Goal: Download file/media

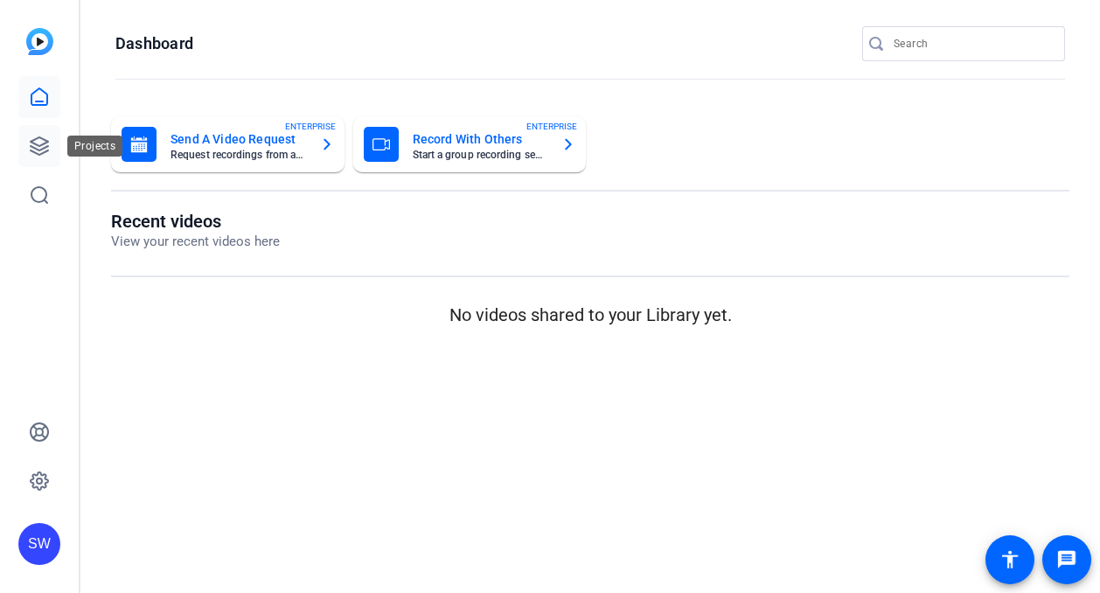
click at [38, 144] on icon at bounding box center [39, 145] width 21 height 21
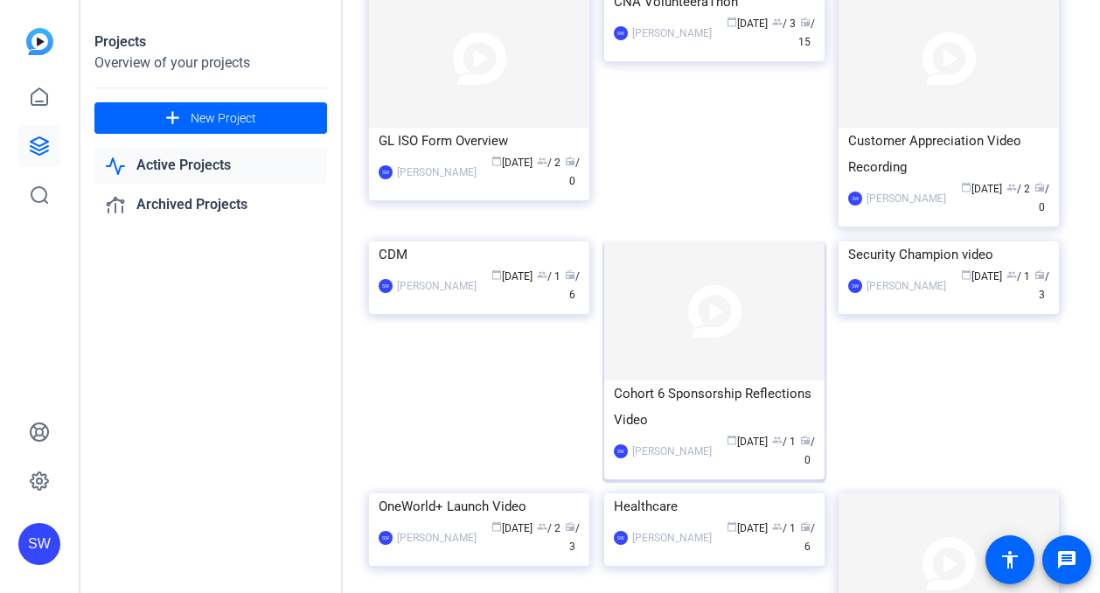
scroll to position [175, 0]
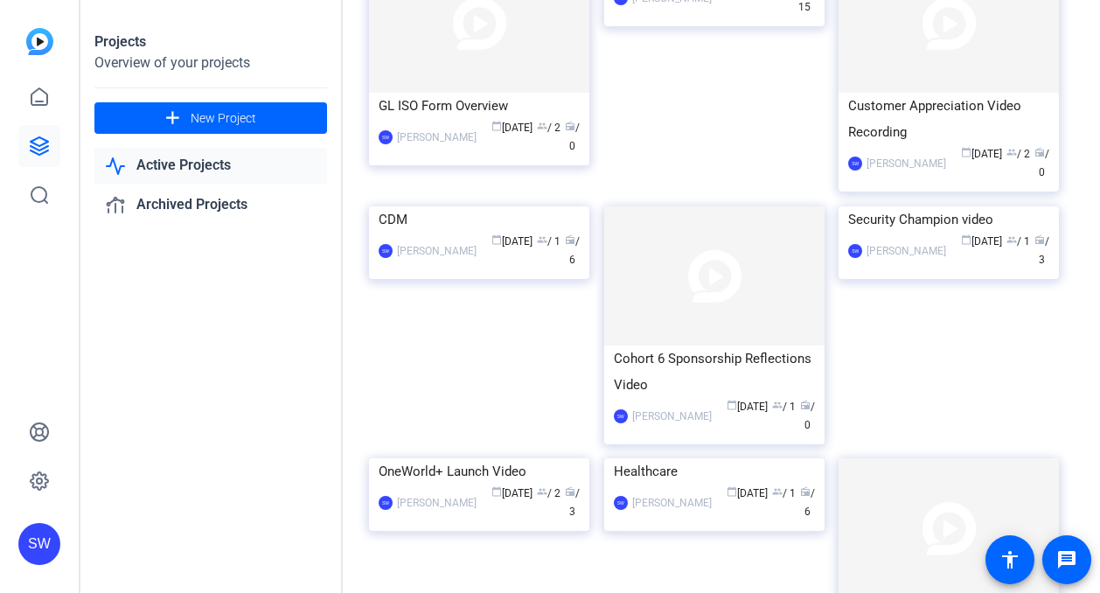
click at [1016, 269] on div "calendar_today [DATE] group / 1 radio / 3" at bounding box center [1002, 251] width 94 height 37
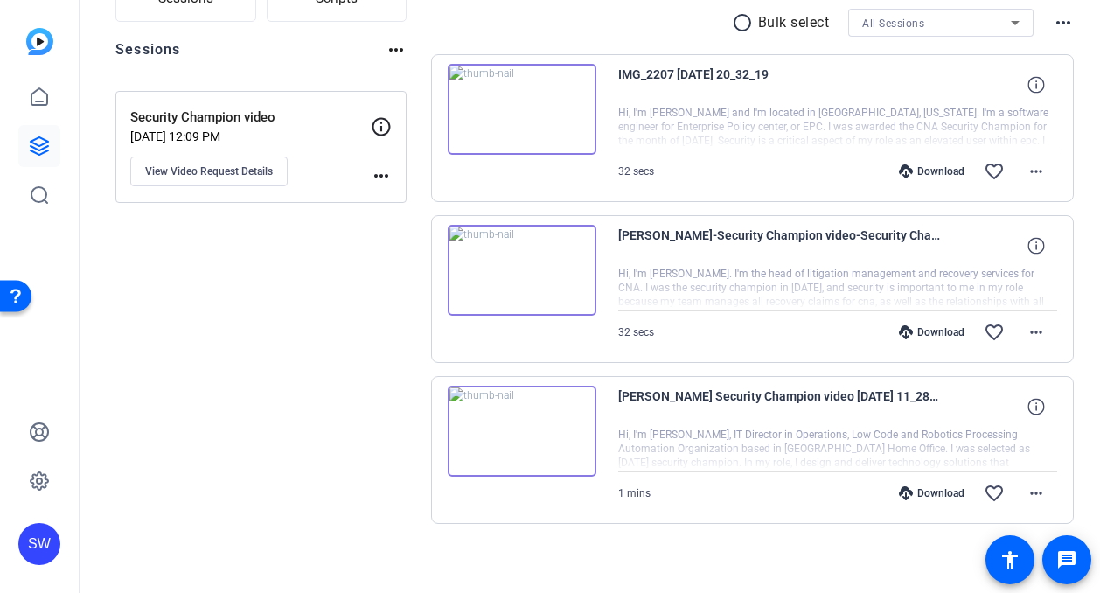
scroll to position [175, 0]
click at [929, 172] on div "Download" at bounding box center [931, 171] width 83 height 14
click at [920, 330] on div "Download" at bounding box center [931, 332] width 83 height 14
click at [922, 490] on div "Download" at bounding box center [931, 493] width 83 height 14
